Goal: Task Accomplishment & Management: Use online tool/utility

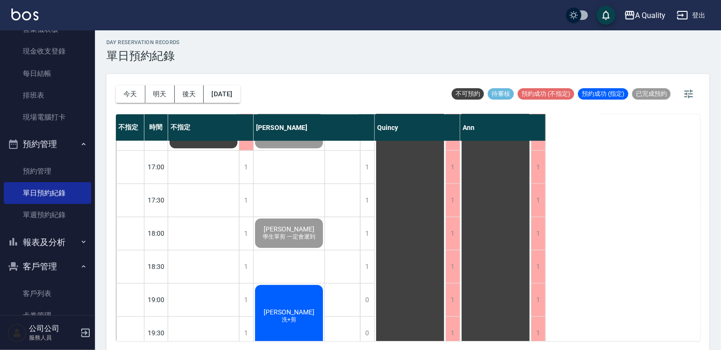
scroll to position [405, 0]
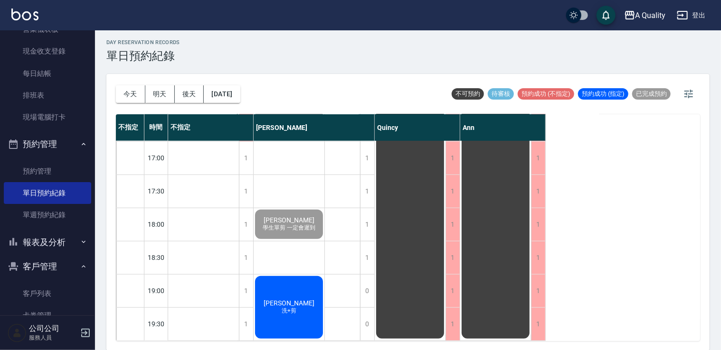
click at [288, 290] on div "何雅雯 洗+剪" at bounding box center [289, 308] width 71 height 66
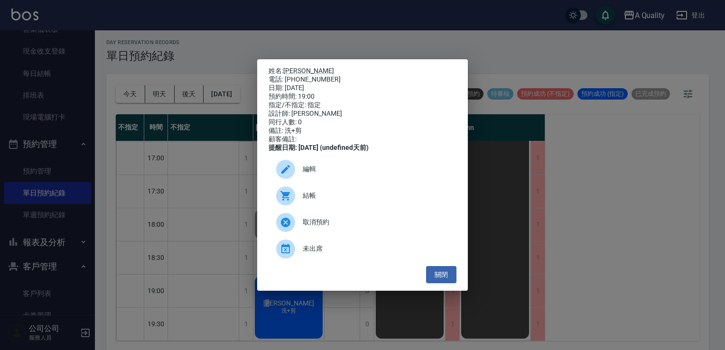
drag, startPoint x: 288, startPoint y: 290, endPoint x: 310, endPoint y: 194, distance: 98.3
click at [310, 194] on div "結帳" at bounding box center [363, 196] width 188 height 27
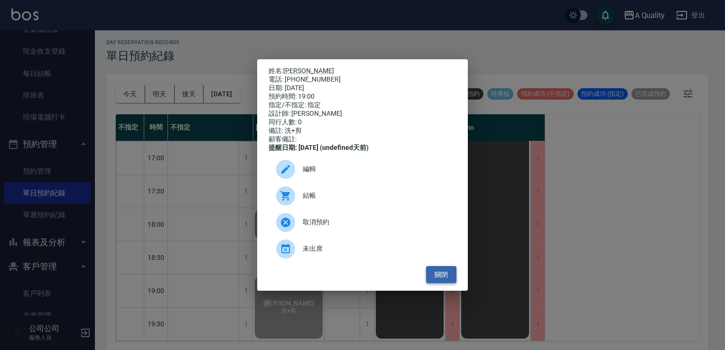
click at [452, 283] on button "關閉" at bounding box center [441, 275] width 30 height 18
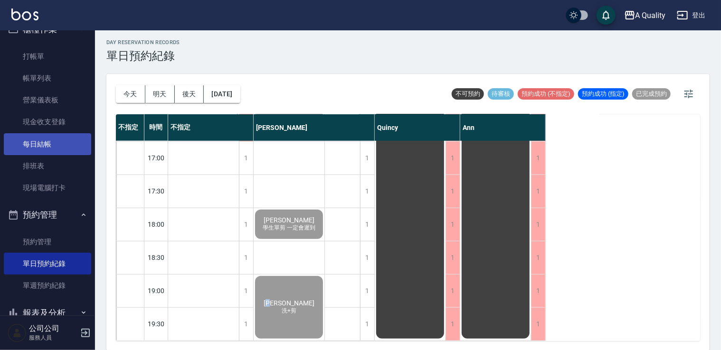
scroll to position [0, 0]
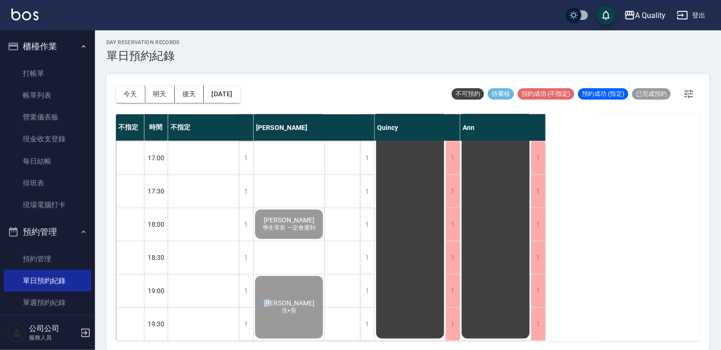
drag, startPoint x: 41, startPoint y: 100, endPoint x: 162, endPoint y: 175, distance: 142.7
click at [41, 100] on link "帳單列表" at bounding box center [47, 96] width 87 height 22
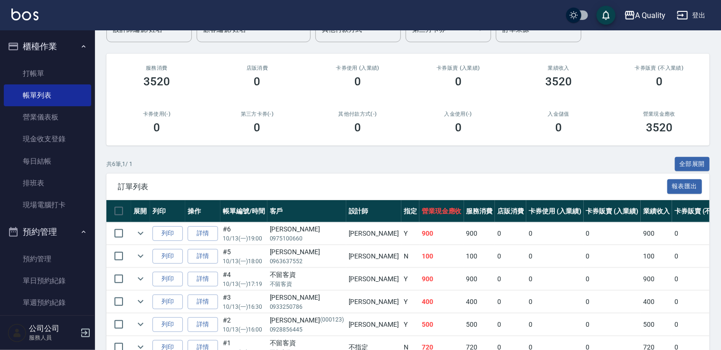
scroll to position [95, 0]
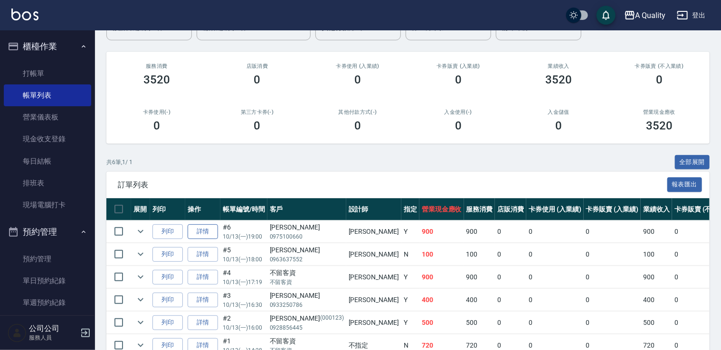
click at [208, 233] on link "詳情" at bounding box center [203, 232] width 30 height 15
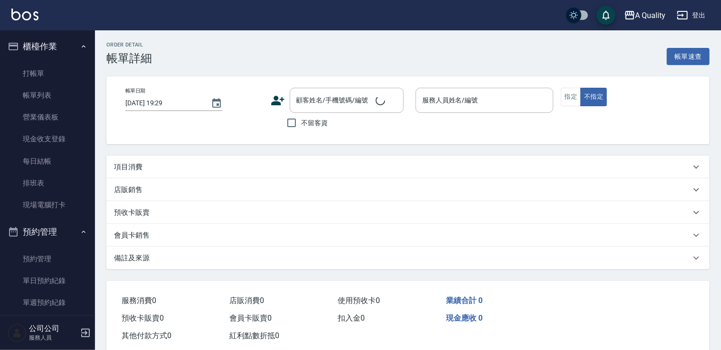
type input "2025/10/13 19:00"
type input "Taylor(無代號)"
type input "洗+剪"
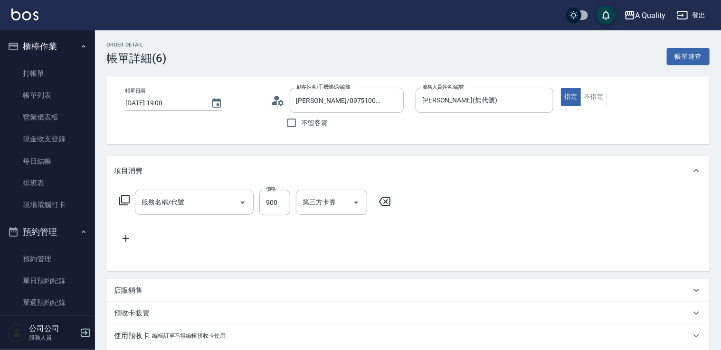
type input "何雅雯/0975100660/"
type input "洗剪(103)"
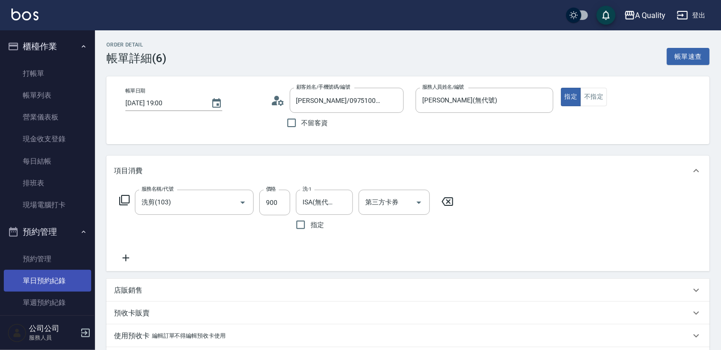
click at [56, 272] on link "單日預約紀錄" at bounding box center [47, 281] width 87 height 22
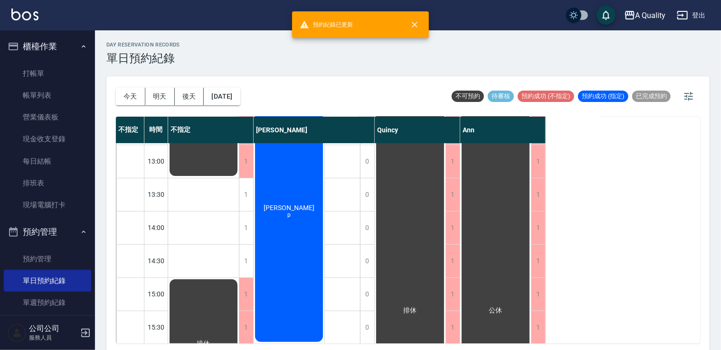
scroll to position [332, 0]
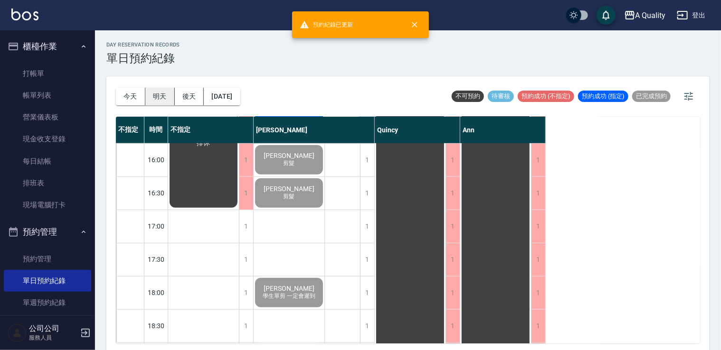
click at [169, 96] on button "明天" at bounding box center [159, 97] width 29 height 18
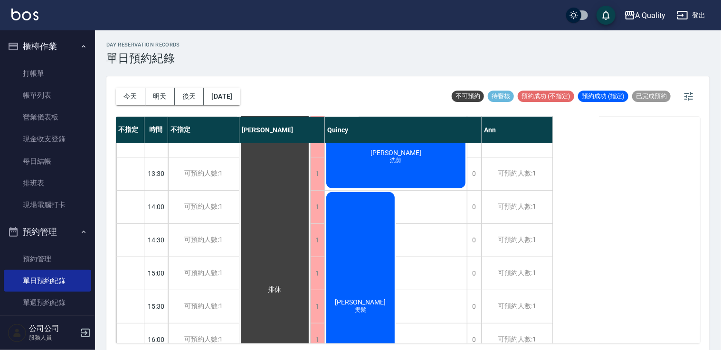
scroll to position [237, 0]
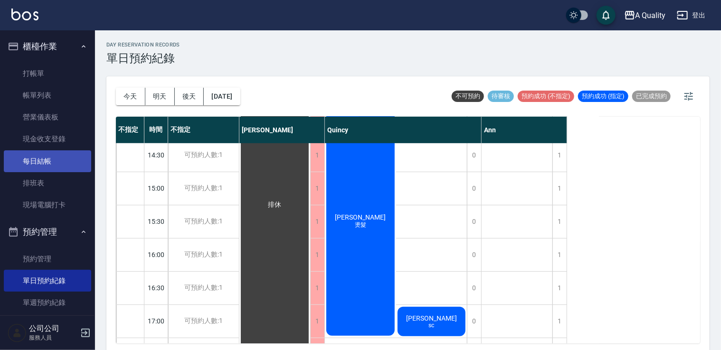
click at [40, 160] on link "每日結帳" at bounding box center [47, 161] width 87 height 22
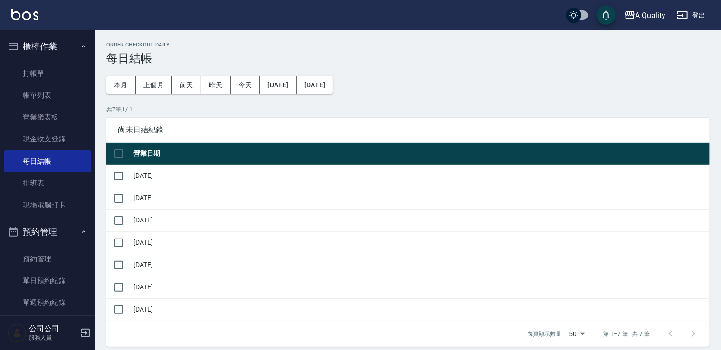
click at [122, 155] on input "checkbox" at bounding box center [119, 154] width 20 height 20
checkbox input "true"
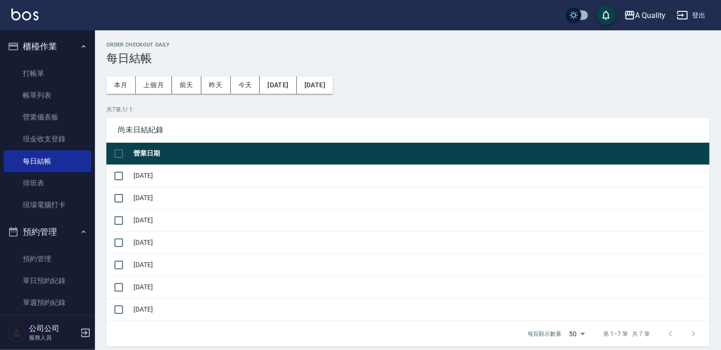
checkbox input "true"
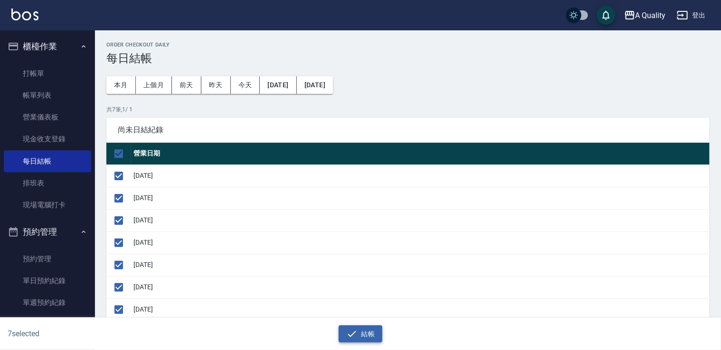
click at [363, 334] on button "結帳" at bounding box center [360, 335] width 44 height 18
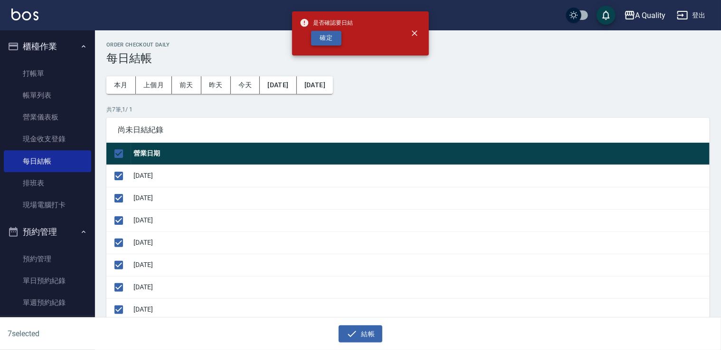
click at [328, 41] on button "確定" at bounding box center [326, 38] width 30 height 15
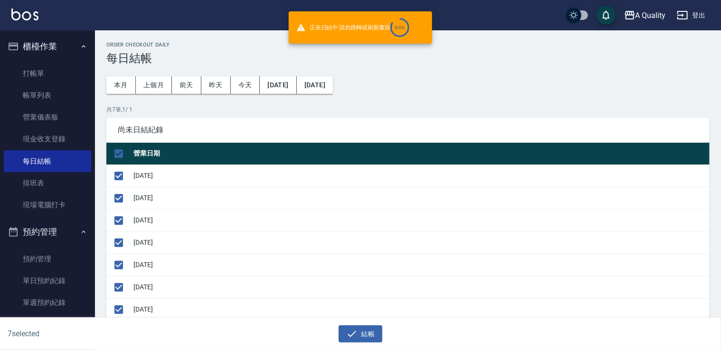
checkbox input "false"
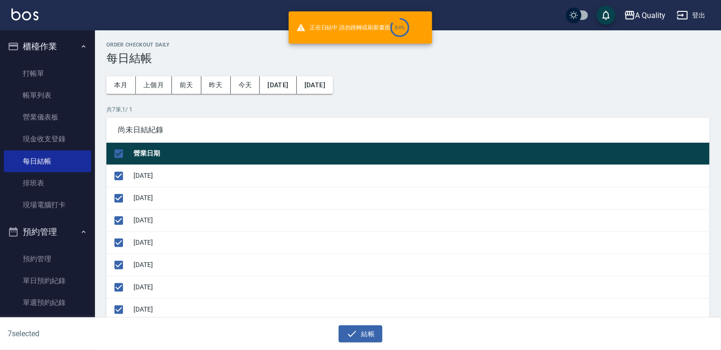
checkbox input "false"
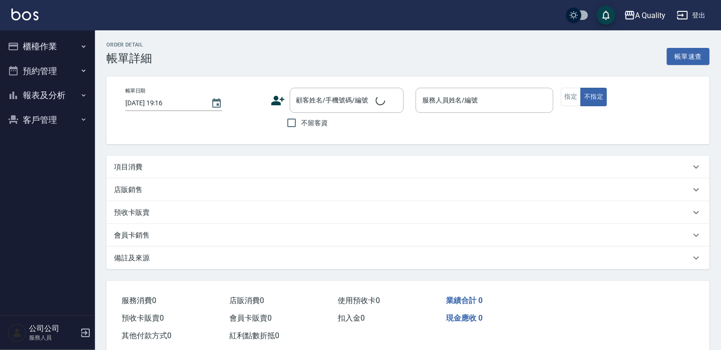
click at [139, 161] on div "項目消費" at bounding box center [407, 167] width 603 height 23
type input "2025/10/13 19:00"
type input "Taylor(無代號)"
type input "洗+剪"
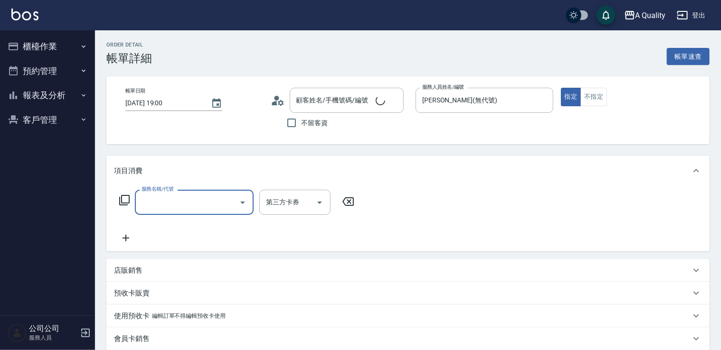
type input "何雅雯/0975100660/"
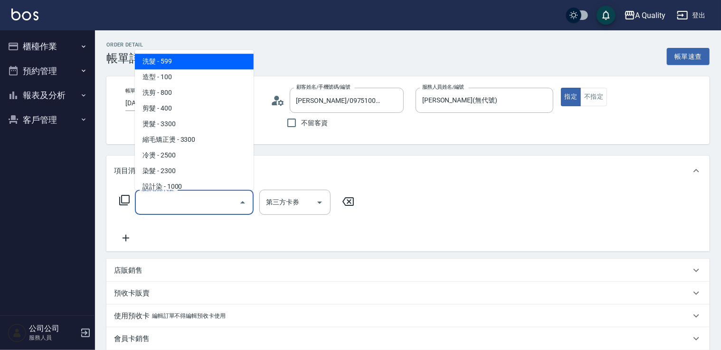
click at [176, 198] on input "服務名稱/代號" at bounding box center [187, 202] width 96 height 17
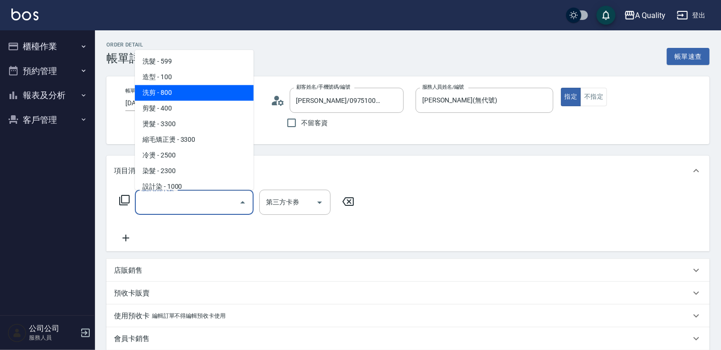
click at [177, 95] on span "洗剪 - 800" at bounding box center [194, 93] width 119 height 16
type input "洗剪(103)"
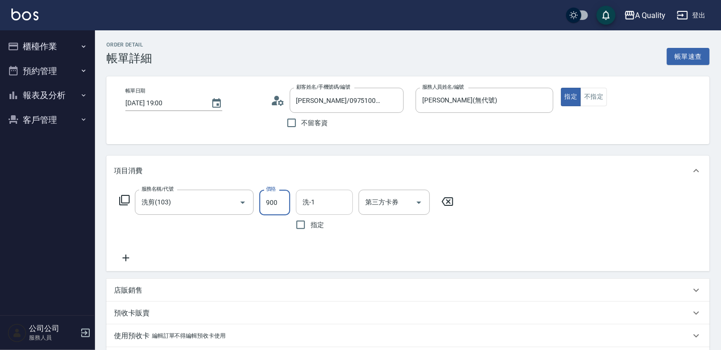
type input "900"
click at [333, 209] on input "洗-1" at bounding box center [324, 202] width 48 height 17
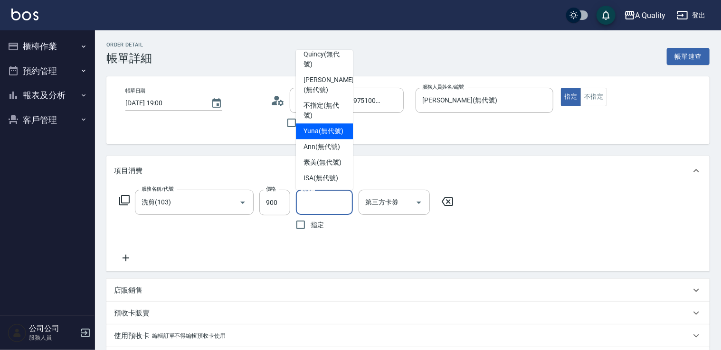
scroll to position [27, 0]
click at [317, 173] on div "ISA (無代號)" at bounding box center [324, 178] width 57 height 16
type input "ISA(無代號)"
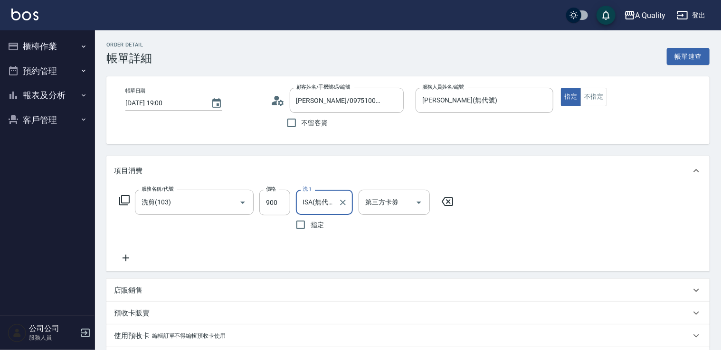
scroll to position [190, 0]
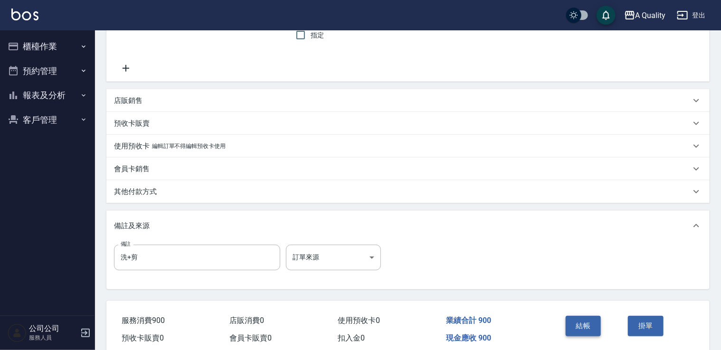
click at [586, 329] on button "結帳" at bounding box center [583, 326] width 36 height 20
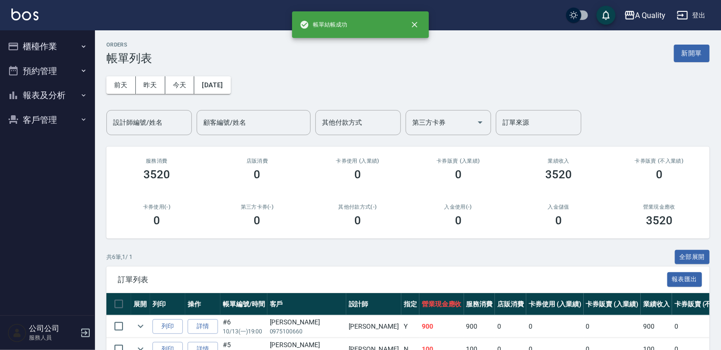
click at [47, 45] on button "櫃檯作業" at bounding box center [47, 46] width 87 height 25
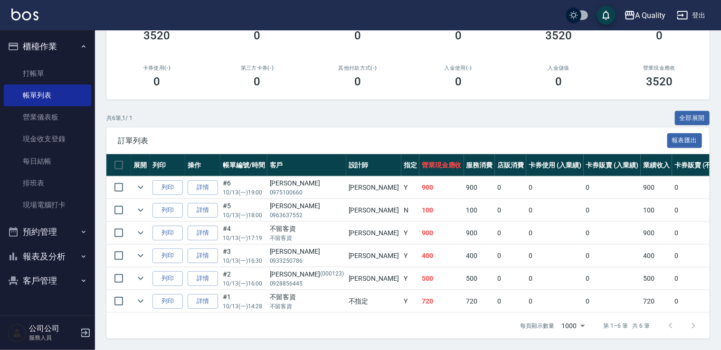
scroll to position [145, 0]
click at [205, 295] on link "詳情" at bounding box center [203, 301] width 30 height 15
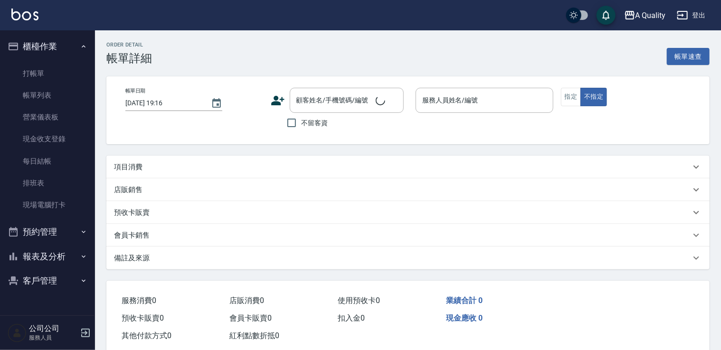
type input "2025/10/13 14:28"
checkbox input "true"
type input "不指定(無代號)"
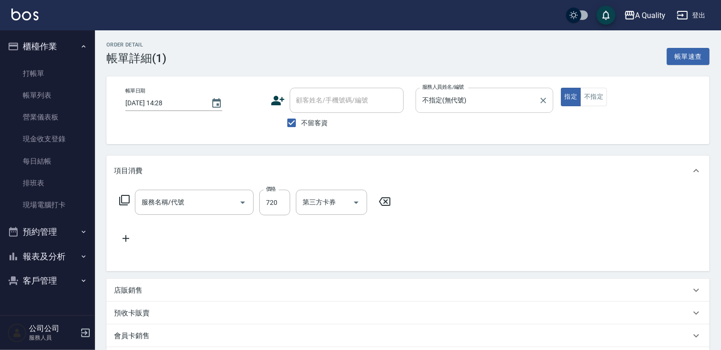
type input "洗剪(103)"
click at [586, 98] on button "不指定" at bounding box center [593, 97] width 27 height 19
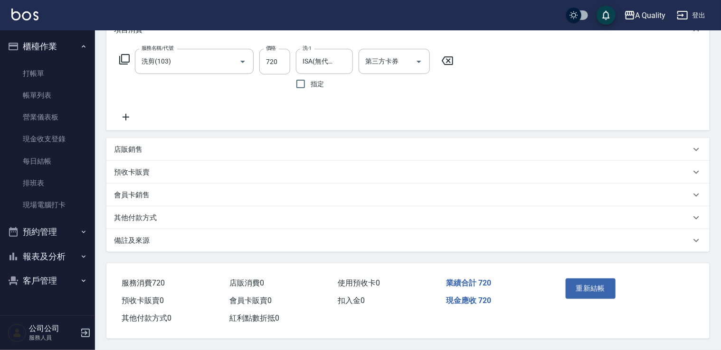
scroll to position [96, 0]
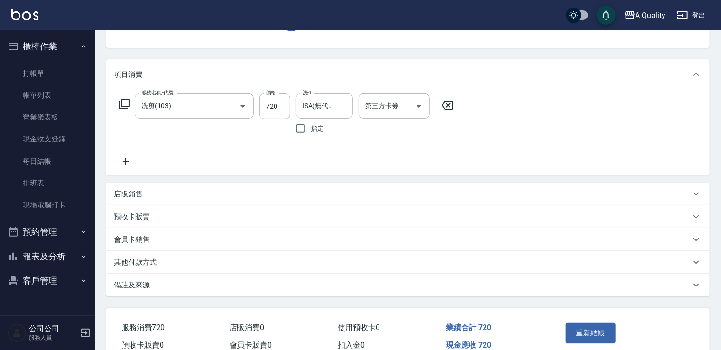
click at [587, 326] on button "重新結帳" at bounding box center [590, 333] width 50 height 20
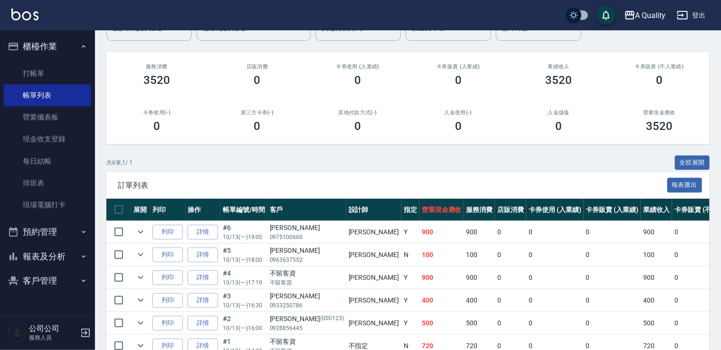
scroll to position [97, 0]
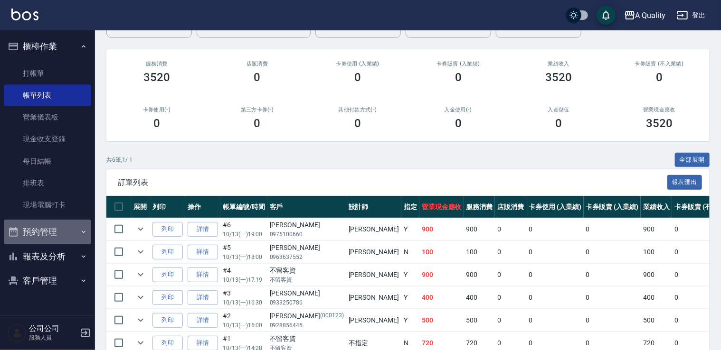
click at [51, 233] on button "預約管理" at bounding box center [47, 232] width 87 height 25
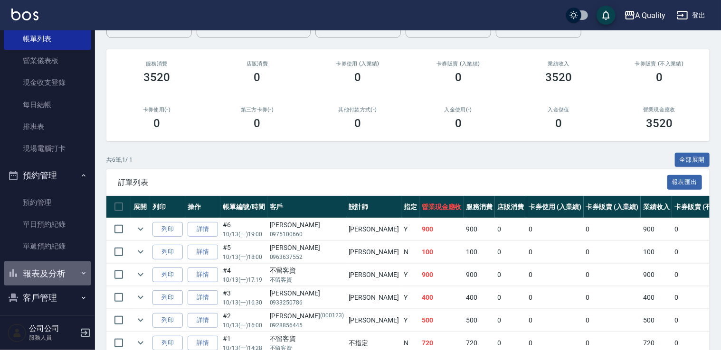
click at [54, 276] on button "報表及分析" at bounding box center [47, 274] width 87 height 25
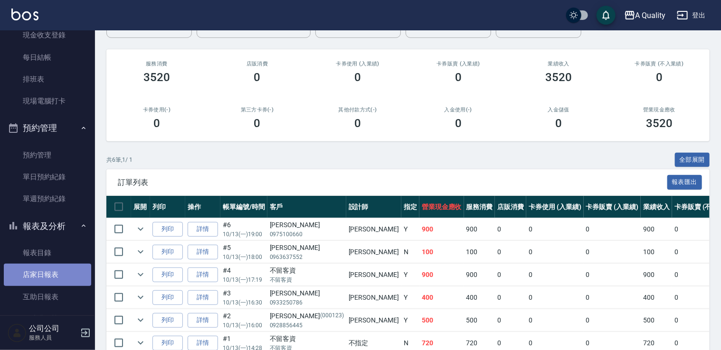
click at [49, 274] on link "店家日報表" at bounding box center [47, 275] width 87 height 22
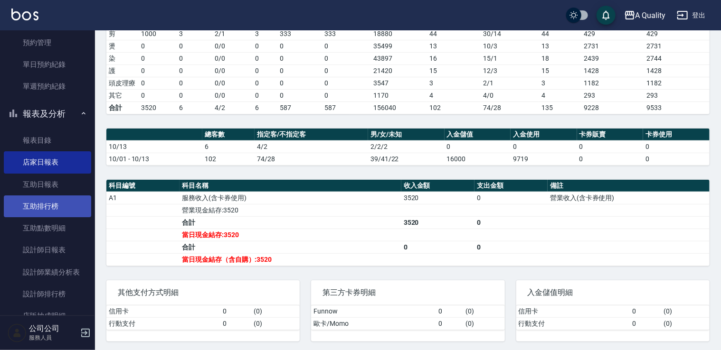
scroll to position [194, 0]
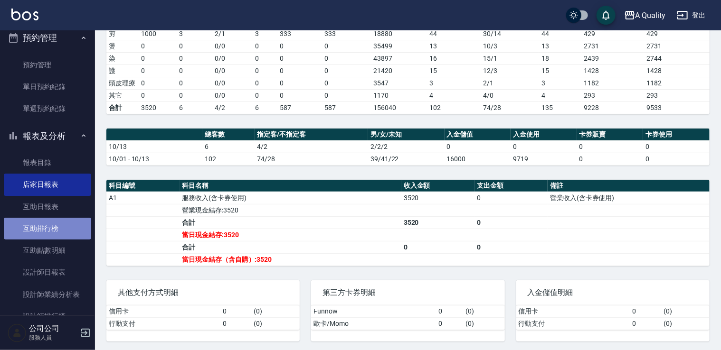
click at [57, 221] on link "互助排行榜" at bounding box center [47, 229] width 87 height 22
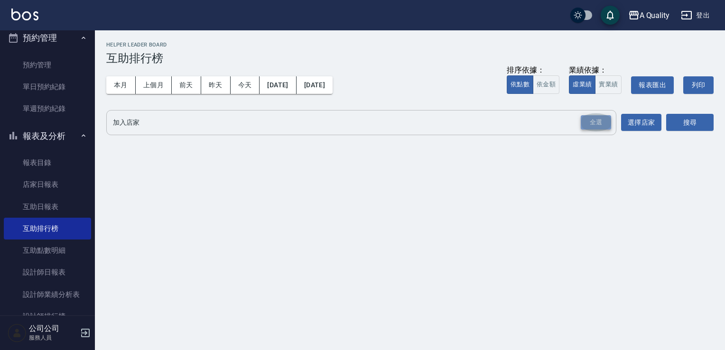
click at [590, 126] on div "全選" at bounding box center [596, 122] width 30 height 15
drag, startPoint x: 689, startPoint y: 128, endPoint x: 684, endPoint y: 125, distance: 5.9
click at [687, 127] on button "搜尋" at bounding box center [690, 123] width 47 height 18
click at [686, 126] on button "搜尋" at bounding box center [690, 123] width 47 height 18
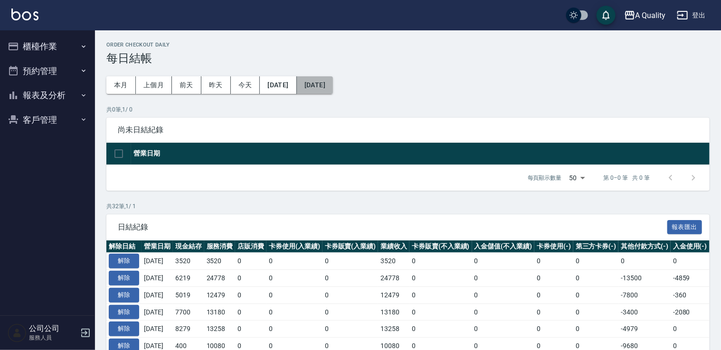
click at [333, 88] on button "[DATE]" at bounding box center [315, 85] width 36 height 18
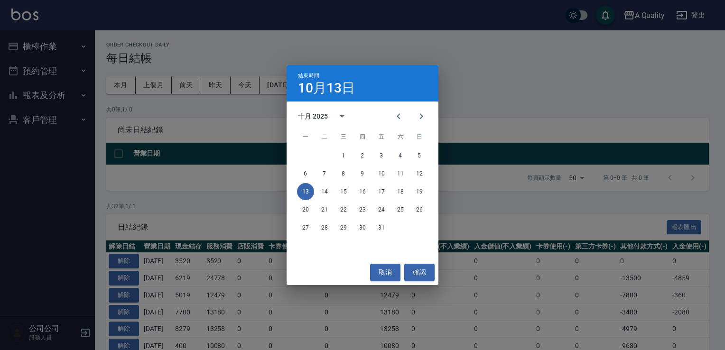
click at [278, 92] on div "結束時間 10月13日 十月 2025 一 二 三 四 五 六 日 1 2 3 4 5 6 7 8 9 10 11 12 13 14 15 16 17 18 …" at bounding box center [362, 175] width 725 height 350
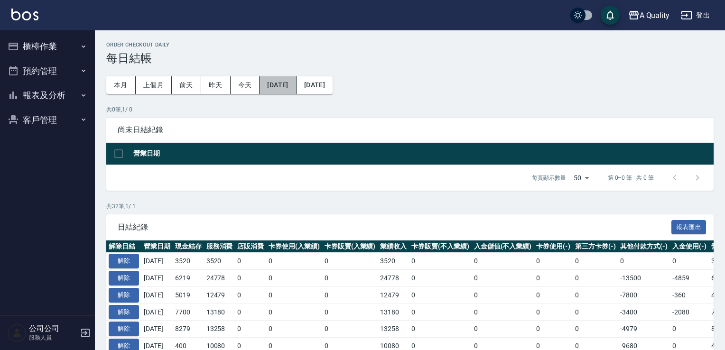
click at [266, 86] on button "[DATE]" at bounding box center [278, 85] width 37 height 18
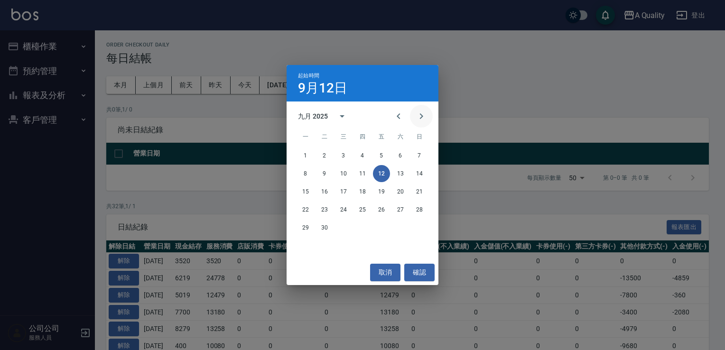
click at [423, 122] on icon "Next month" at bounding box center [421, 116] width 11 height 11
click at [341, 154] on button "1" at bounding box center [343, 155] width 17 height 17
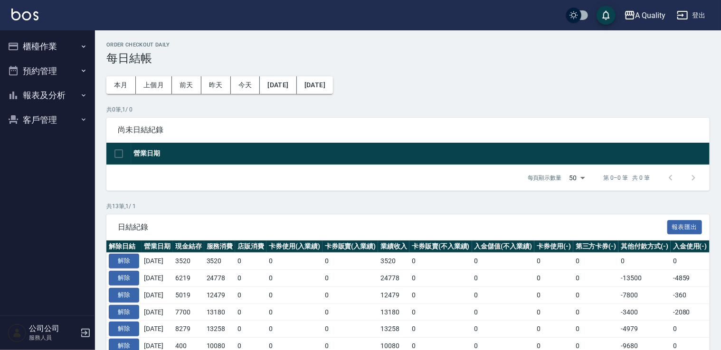
click at [333, 91] on button "[DATE]" at bounding box center [315, 85] width 36 height 18
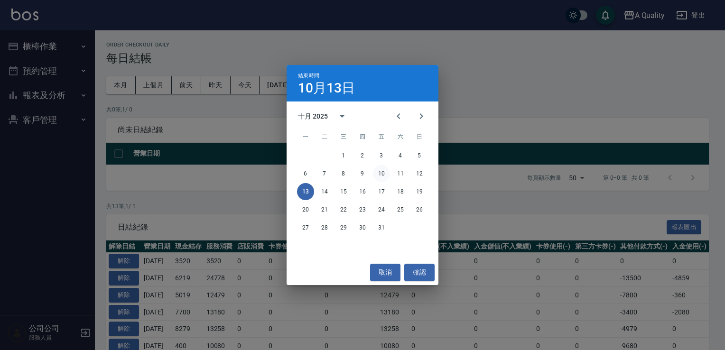
click at [379, 174] on button "10" at bounding box center [381, 173] width 17 height 17
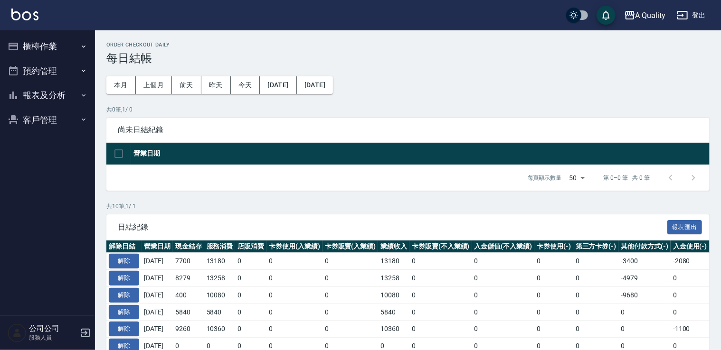
scroll to position [127, 0]
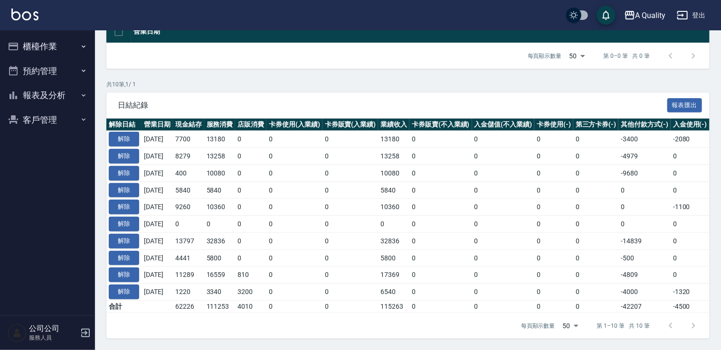
click at [15, 43] on icon "button" at bounding box center [13, 47] width 9 height 8
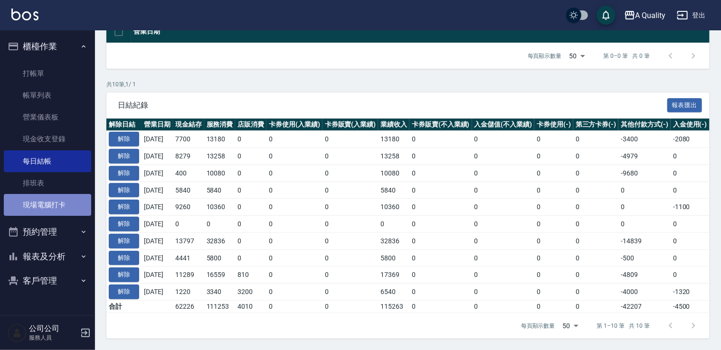
click at [73, 211] on link "現場電腦打卡" at bounding box center [47, 205] width 87 height 22
